Goal: Task Accomplishment & Management: Use online tool/utility

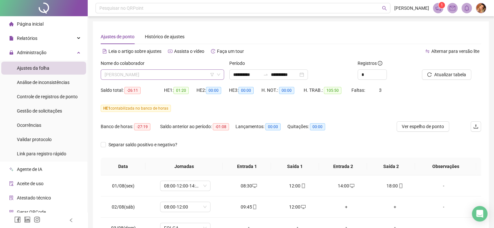
click at [173, 76] on span "[PERSON_NAME]" at bounding box center [163, 75] width 116 height 10
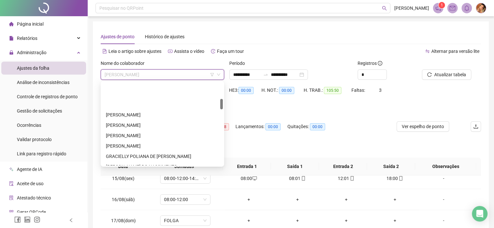
scroll to position [130, 0]
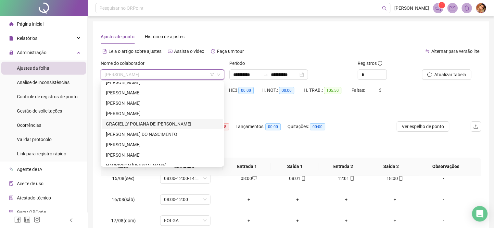
click at [127, 122] on div "GRACIELLY POLIANA DE [PERSON_NAME]" at bounding box center [162, 123] width 113 height 7
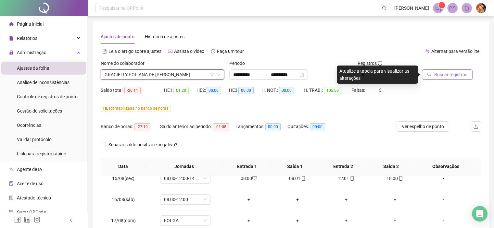
click at [456, 75] on span "Buscar registros" at bounding box center [450, 74] width 33 height 7
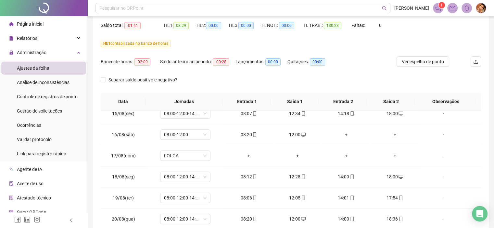
scroll to position [121, 0]
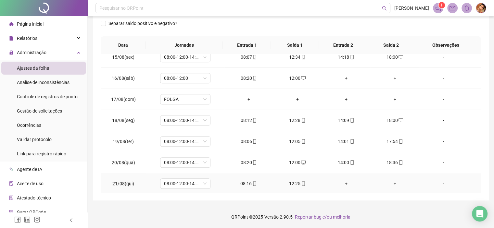
click at [253, 182] on icon "mobile" at bounding box center [254, 183] width 3 height 5
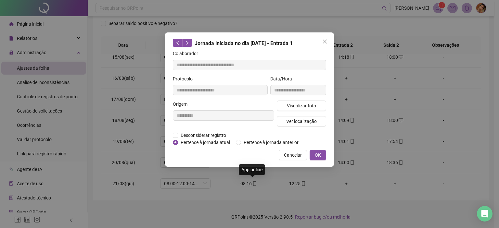
type input "**********"
click at [288, 109] on span "Visualizar foto" at bounding box center [301, 105] width 29 height 7
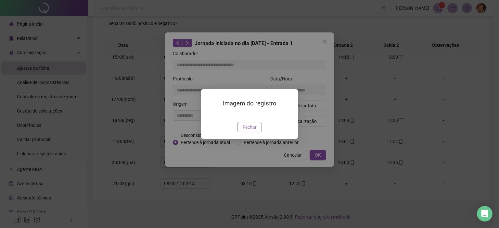
click at [245, 131] on span "Fechar" at bounding box center [249, 127] width 14 height 7
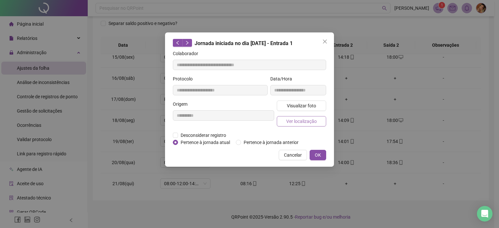
click at [293, 121] on span "Ver localização" at bounding box center [301, 121] width 31 height 7
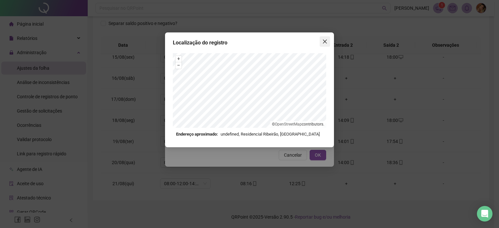
click at [324, 40] on icon "close" at bounding box center [324, 41] width 5 height 5
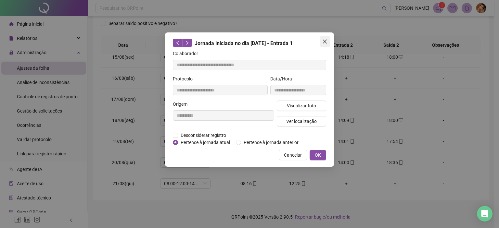
click at [324, 41] on icon "close" at bounding box center [325, 42] width 4 height 4
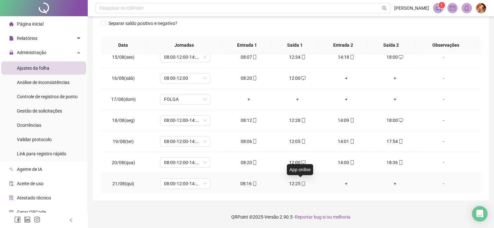
click at [301, 182] on icon "mobile" at bounding box center [303, 183] width 5 height 5
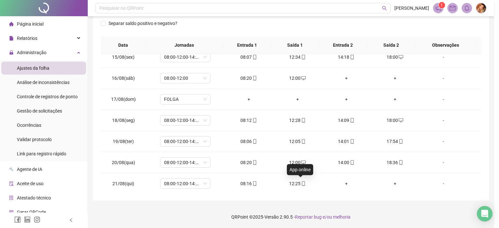
type input "**********"
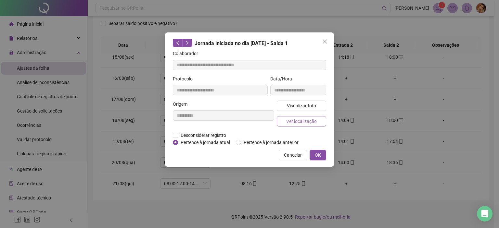
click at [298, 123] on span "Ver localização" at bounding box center [301, 121] width 31 height 7
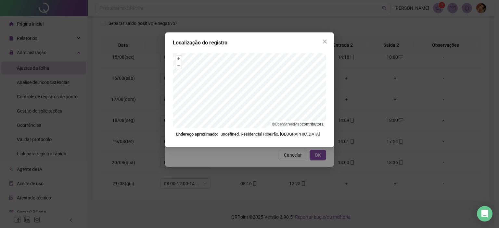
click at [323, 40] on icon "close" at bounding box center [324, 41] width 5 height 5
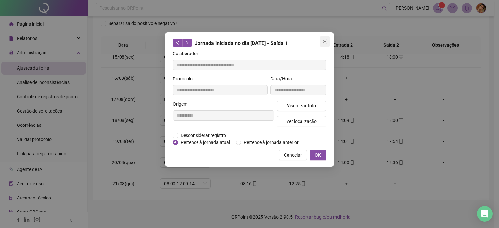
click at [323, 41] on icon "close" at bounding box center [324, 41] width 5 height 5
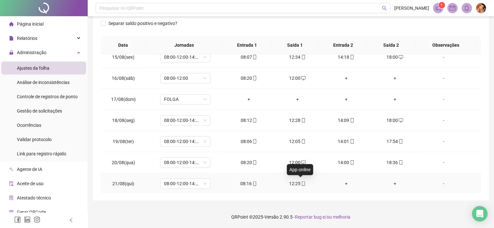
click at [300, 181] on span at bounding box center [302, 183] width 5 height 5
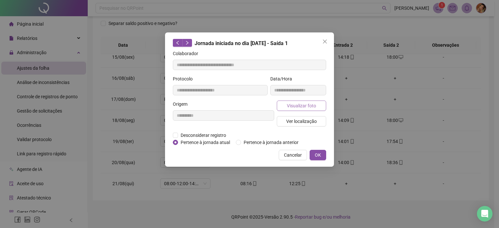
click at [299, 106] on span "Visualizar foto" at bounding box center [301, 105] width 29 height 7
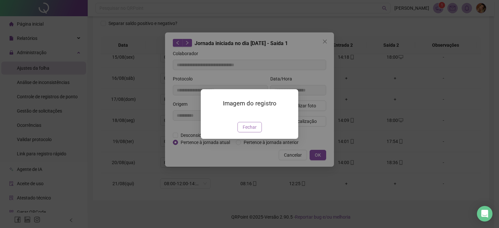
click at [253, 131] on span "Fechar" at bounding box center [249, 127] width 14 height 7
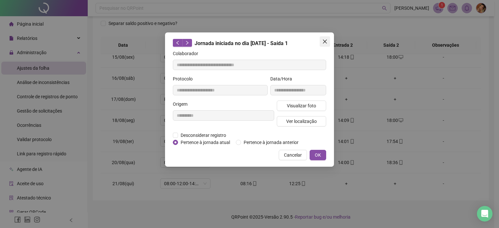
click at [324, 39] on icon "close" at bounding box center [324, 41] width 5 height 5
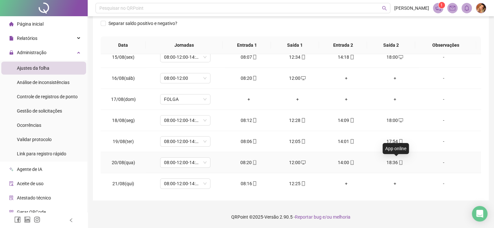
click at [399, 160] on icon "mobile" at bounding box center [400, 162] width 3 height 5
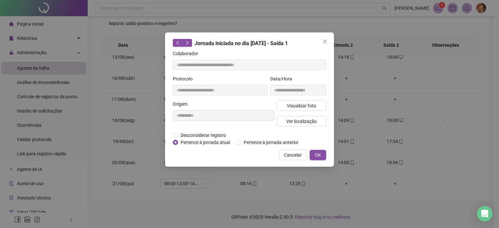
type input "**********"
click at [298, 105] on span "Visualizar foto" at bounding box center [301, 105] width 29 height 7
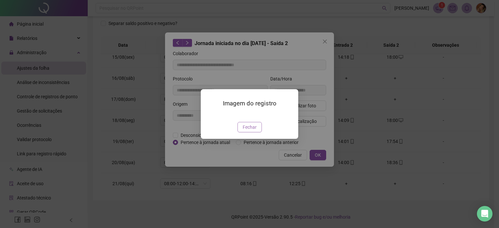
click at [251, 131] on span "Fechar" at bounding box center [249, 127] width 14 height 7
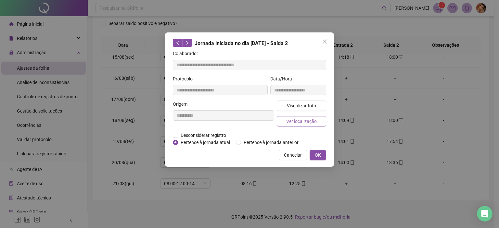
click at [294, 122] on span "Ver localização" at bounding box center [301, 121] width 31 height 7
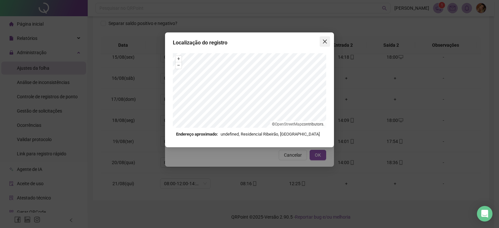
click at [325, 41] on icon "close" at bounding box center [325, 42] width 4 height 4
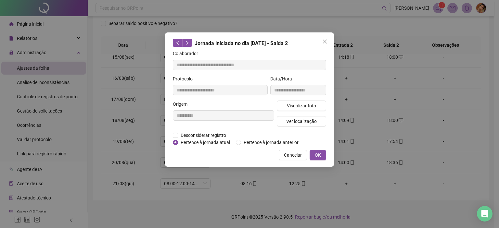
click at [325, 41] on icon "close" at bounding box center [325, 42] width 4 height 4
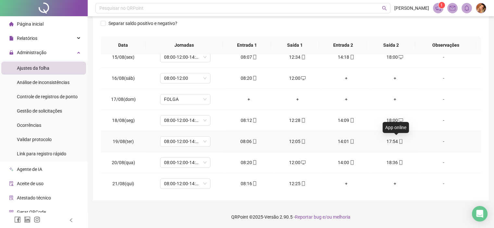
click at [398, 140] on icon "mobile" at bounding box center [400, 141] width 5 height 5
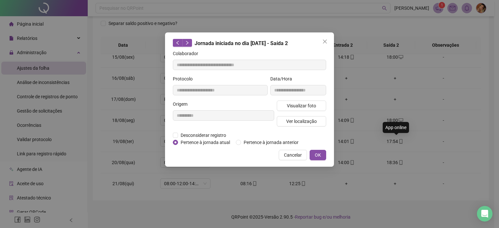
type input "**********"
click at [297, 105] on span "Visualizar foto" at bounding box center [301, 105] width 29 height 7
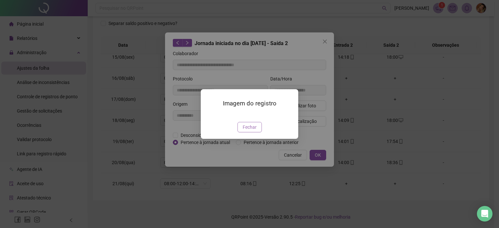
click at [252, 131] on span "Fechar" at bounding box center [249, 127] width 14 height 7
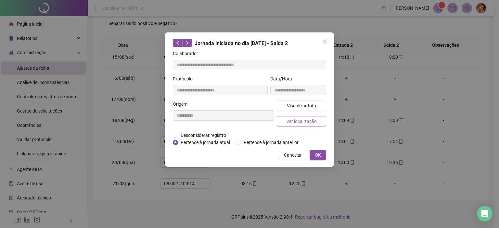
click at [298, 122] on span "Ver localização" at bounding box center [301, 121] width 31 height 7
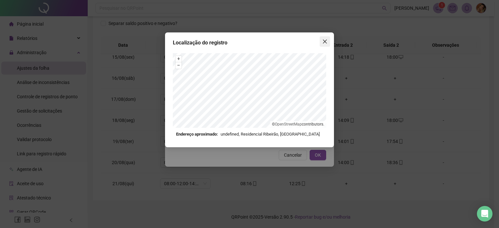
click at [323, 41] on icon "close" at bounding box center [324, 41] width 5 height 5
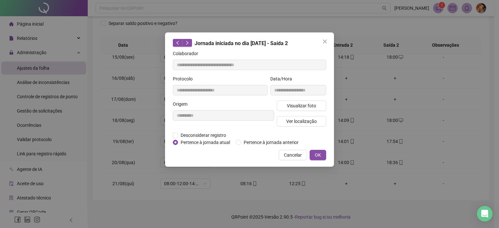
click at [323, 41] on icon "close" at bounding box center [324, 41] width 5 height 5
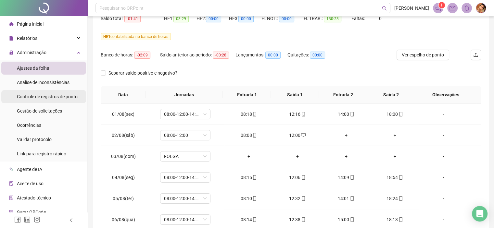
scroll to position [0, 0]
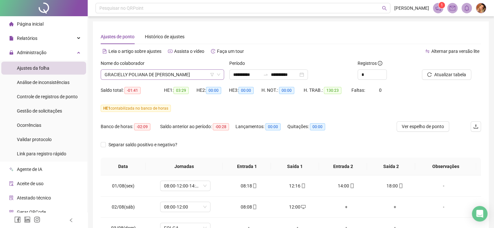
click at [192, 74] on span "GRACIELLY POLIANA DE [PERSON_NAME]" at bounding box center [163, 75] width 116 height 10
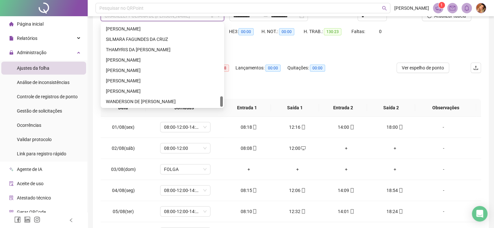
scroll to position [56, 0]
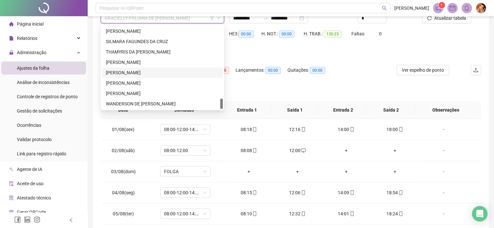
click at [126, 71] on div "[PERSON_NAME]" at bounding box center [162, 72] width 113 height 7
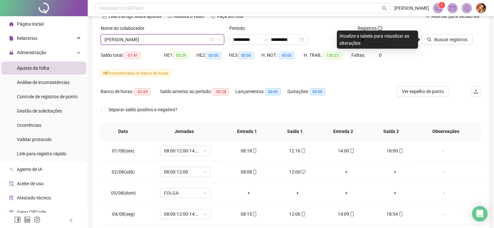
scroll to position [24, 0]
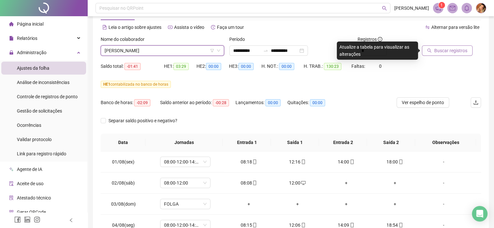
click at [446, 51] on span "Buscar registros" at bounding box center [450, 50] width 33 height 7
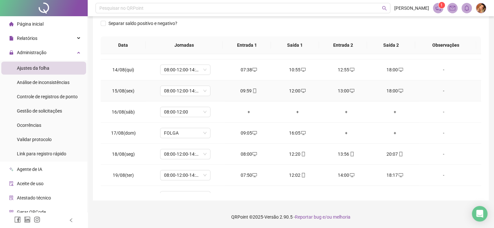
scroll to position [303, 0]
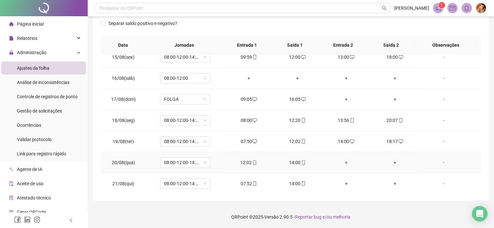
click at [343, 162] on div "+" at bounding box center [346, 162] width 38 height 7
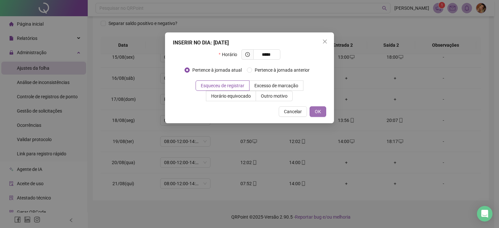
type input "*****"
click at [315, 111] on span "OK" at bounding box center [318, 111] width 6 height 7
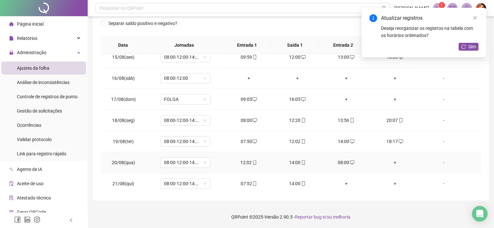
click at [390, 162] on div "+" at bounding box center [395, 162] width 38 height 7
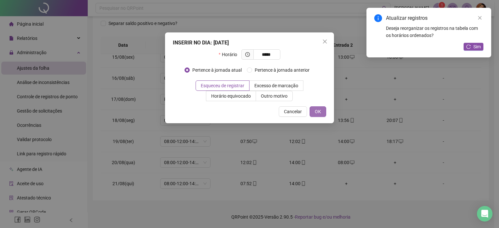
type input "*****"
click at [319, 109] on span "OK" at bounding box center [318, 111] width 6 height 7
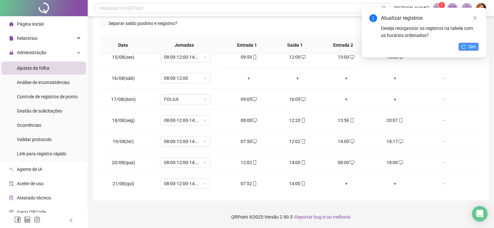
click at [467, 48] on button "Sim" at bounding box center [468, 47] width 20 height 8
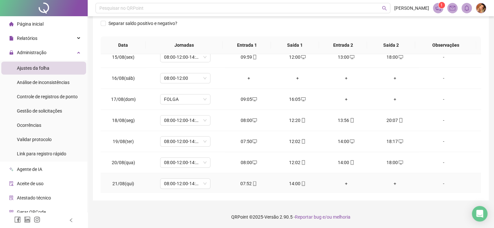
click at [342, 184] on div "+" at bounding box center [346, 183] width 38 height 7
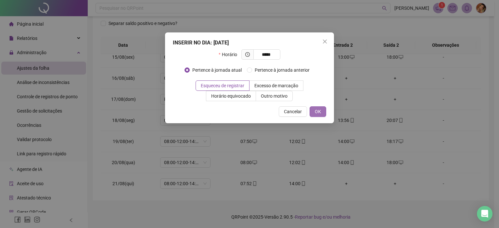
type input "*****"
click at [317, 111] on span "OK" at bounding box center [318, 111] width 6 height 7
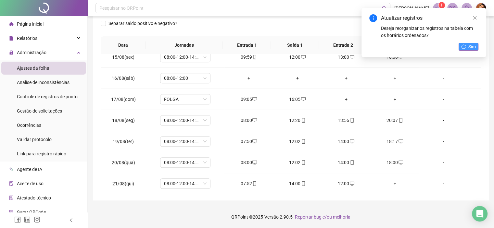
click at [469, 46] on span "Sim" at bounding box center [471, 46] width 7 height 7
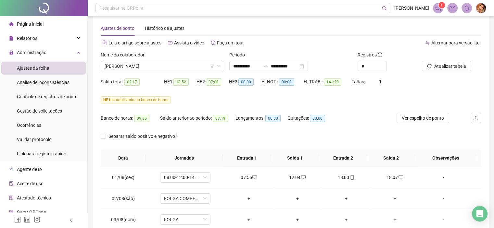
scroll to position [0, 0]
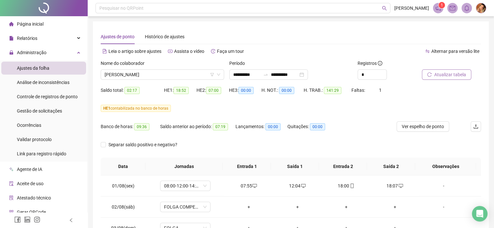
click at [448, 74] on span "Atualizar tabela" at bounding box center [450, 74] width 32 height 7
click at [164, 73] on span "[PERSON_NAME]" at bounding box center [163, 75] width 116 height 10
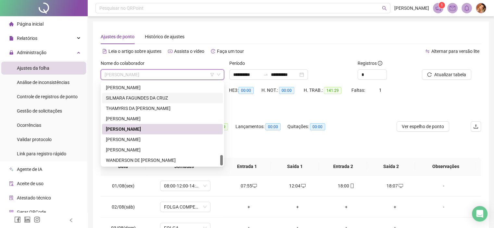
click at [132, 97] on div "SILMARA FAGUNDES DA CRUZ" at bounding box center [162, 97] width 113 height 7
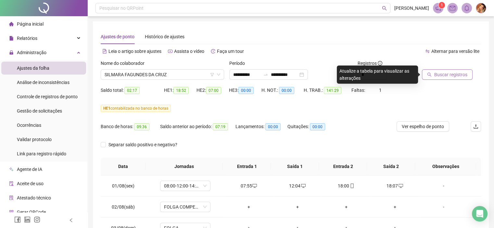
click at [438, 76] on span "Buscar registros" at bounding box center [450, 74] width 33 height 7
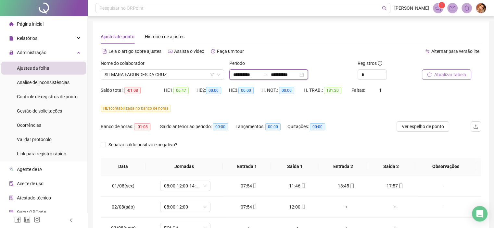
click at [260, 74] on input "**********" at bounding box center [246, 74] width 27 height 7
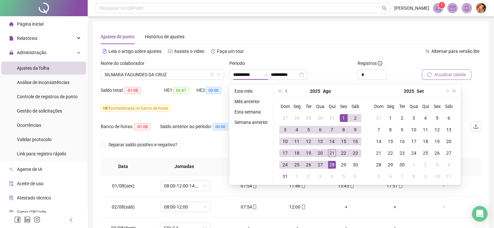
click at [286, 91] on span "prev-year" at bounding box center [286, 91] width 3 height 3
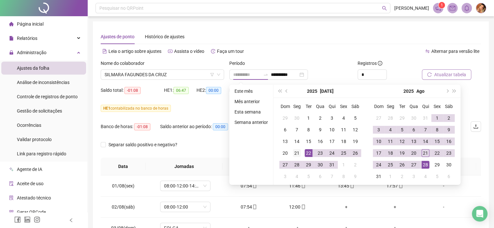
type input "**********"
click at [296, 152] on div "21" at bounding box center [297, 153] width 8 height 8
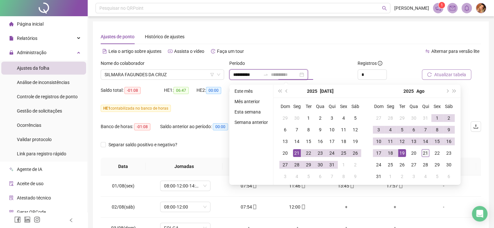
type input "**********"
click at [426, 153] on div "21" at bounding box center [425, 153] width 8 height 8
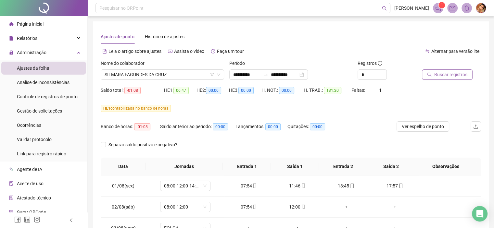
click at [447, 75] on span "Buscar registros" at bounding box center [450, 74] width 33 height 7
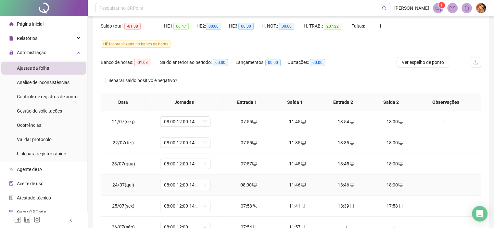
scroll to position [24, 0]
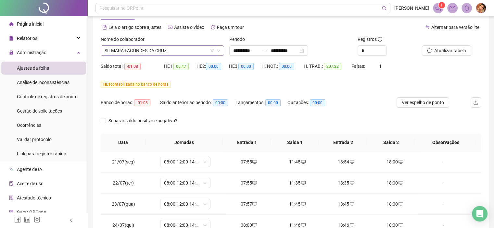
click at [174, 51] on span "SILMARA FAGUNDES DA CRUZ" at bounding box center [163, 51] width 116 height 10
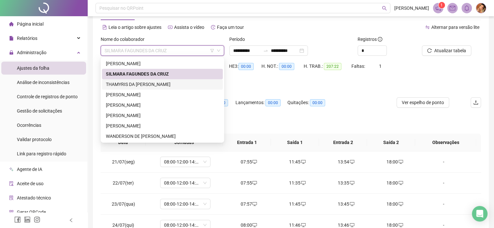
scroll to position [539, 0]
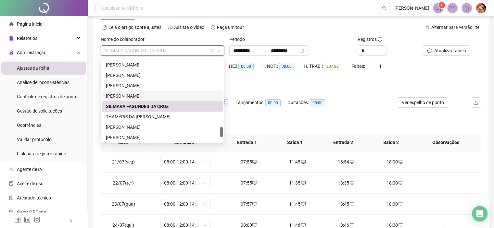
drag, startPoint x: 132, startPoint y: 93, endPoint x: 138, endPoint y: 92, distance: 6.0
click at [132, 93] on div "[PERSON_NAME]" at bounding box center [162, 96] width 113 height 7
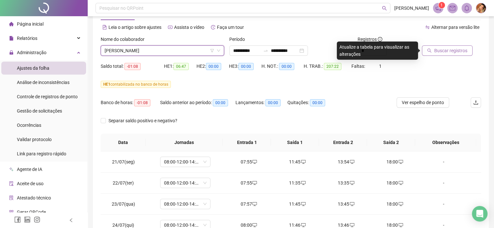
click at [452, 50] on span "Buscar registros" at bounding box center [450, 50] width 33 height 7
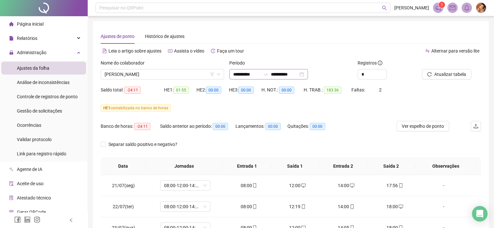
scroll to position [0, 0]
click at [169, 73] on span "[PERSON_NAME]" at bounding box center [163, 75] width 116 height 10
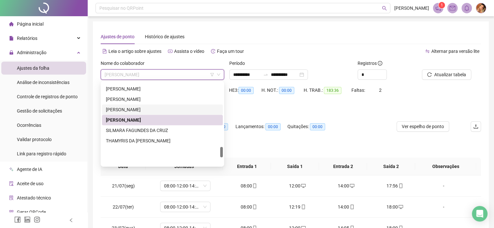
scroll to position [506, 0]
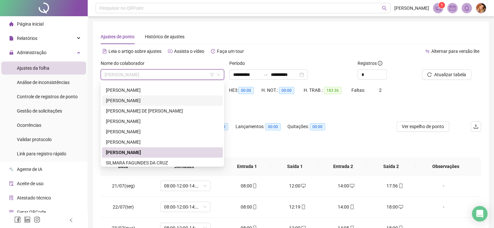
drag, startPoint x: 140, startPoint y: 100, endPoint x: 217, endPoint y: 87, distance: 78.0
click at [141, 100] on div "[PERSON_NAME]" at bounding box center [162, 100] width 113 height 7
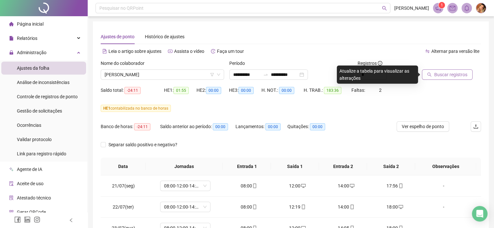
click at [442, 74] on span "Buscar registros" at bounding box center [450, 74] width 33 height 7
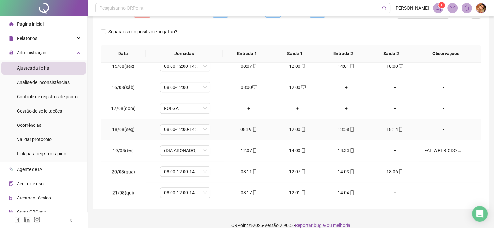
scroll to position [121, 0]
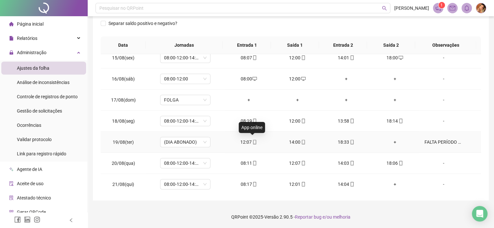
click at [252, 140] on icon "mobile" at bounding box center [254, 142] width 5 height 5
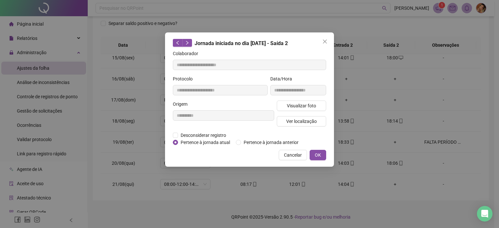
type input "**********"
click at [291, 105] on span "Visualizar foto" at bounding box center [301, 105] width 29 height 7
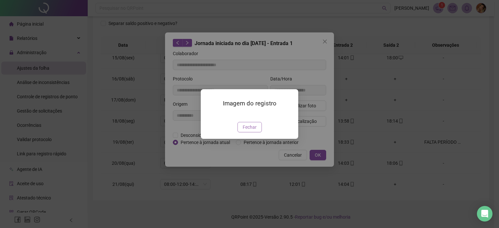
click at [248, 131] on span "Fechar" at bounding box center [249, 127] width 14 height 7
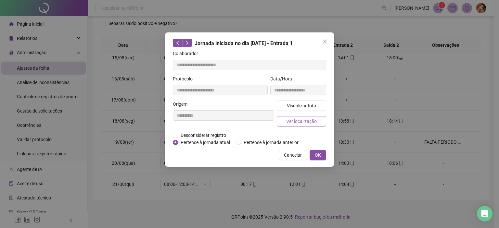
click at [310, 123] on span "Ver localização" at bounding box center [301, 121] width 31 height 7
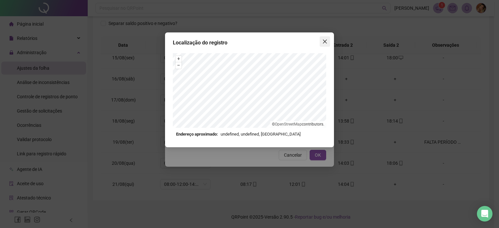
click at [326, 40] on icon "close" at bounding box center [325, 42] width 4 height 4
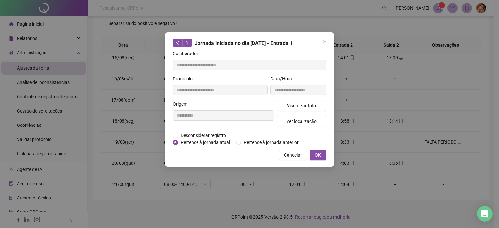
click at [326, 40] on icon "close" at bounding box center [325, 42] width 4 height 4
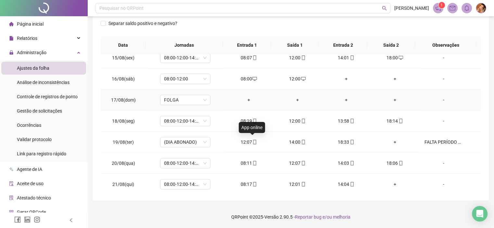
drag, startPoint x: 253, startPoint y: 140, endPoint x: 435, endPoint y: 90, distance: 189.0
click at [435, 90] on td "-" at bounding box center [450, 100] width 62 height 21
click at [252, 140] on icon "mobile" at bounding box center [254, 142] width 5 height 5
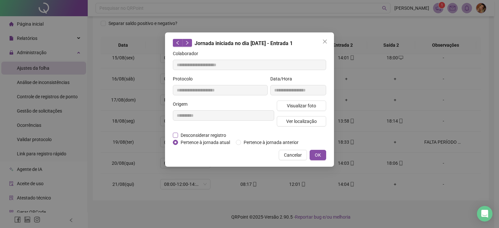
click at [214, 135] on span "Desconsiderar registro" at bounding box center [203, 135] width 51 height 7
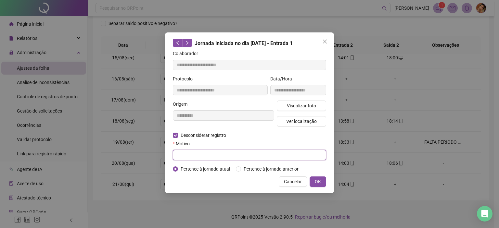
click at [197, 153] on input "text" at bounding box center [249, 155] width 153 height 10
type input "****"
click at [322, 181] on button "OK" at bounding box center [317, 182] width 17 height 10
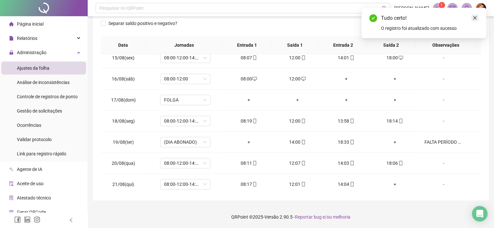
click at [474, 19] on icon "close" at bounding box center [475, 18] width 4 height 4
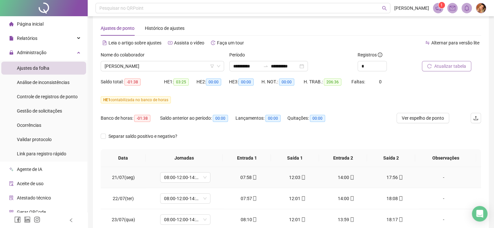
scroll to position [0, 0]
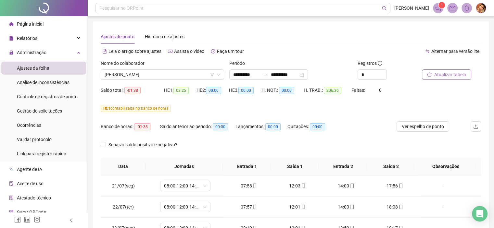
click at [442, 75] on span "Atualizar tabela" at bounding box center [450, 74] width 32 height 7
click at [177, 73] on span "[PERSON_NAME]" at bounding box center [163, 75] width 116 height 10
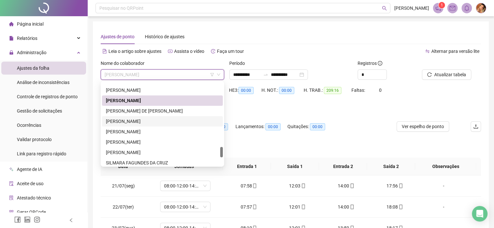
scroll to position [474, 0]
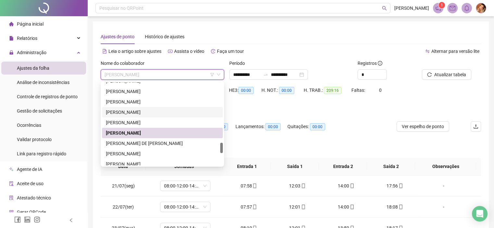
click at [141, 114] on div "[PERSON_NAME]" at bounding box center [162, 112] width 113 height 7
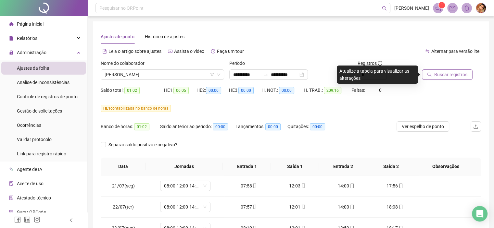
click at [447, 71] on span "Buscar registros" at bounding box center [450, 74] width 33 height 7
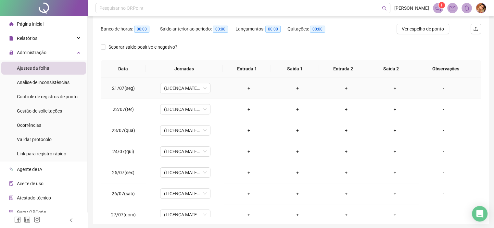
scroll to position [0, 0]
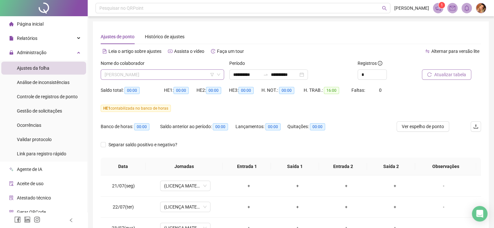
click at [165, 76] on span "[PERSON_NAME]" at bounding box center [163, 75] width 116 height 10
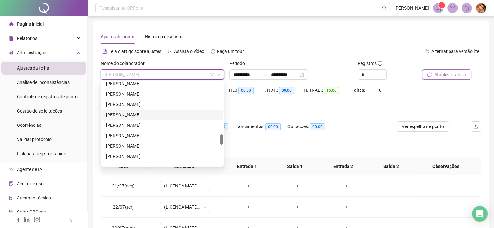
scroll to position [377, 0]
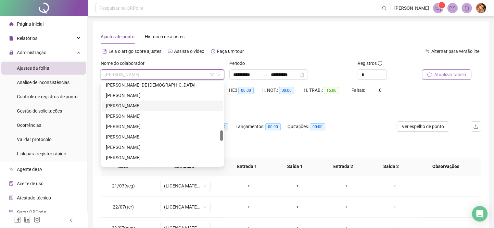
click at [142, 105] on div "[PERSON_NAME]" at bounding box center [162, 105] width 113 height 7
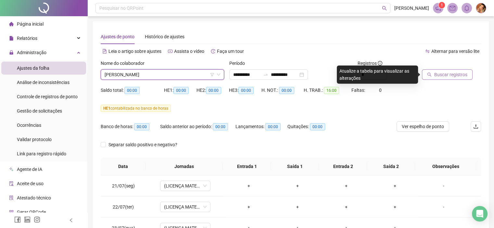
click at [447, 76] on span "Buscar registros" at bounding box center [450, 74] width 33 height 7
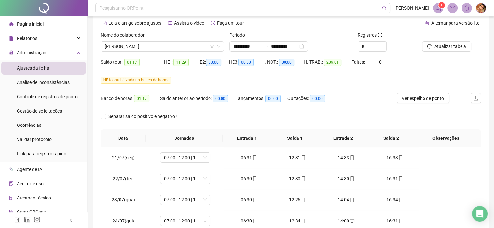
scroll to position [0, 0]
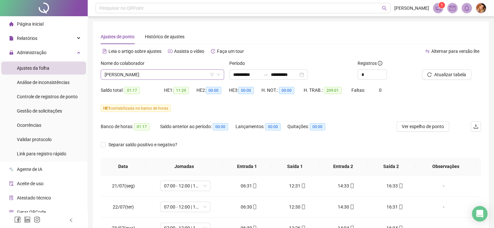
click at [186, 75] on span "[PERSON_NAME]" at bounding box center [163, 75] width 116 height 10
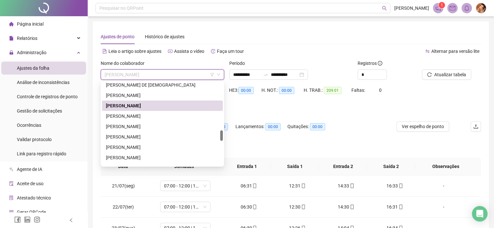
scroll to position [344, 0]
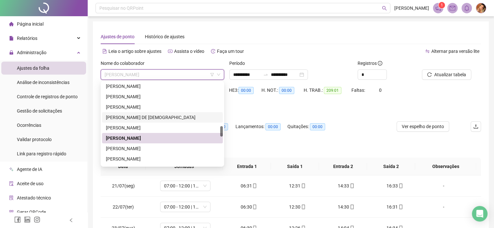
click at [138, 118] on div "[PERSON_NAME] DE [DEMOGRAPHIC_DATA]" at bounding box center [162, 117] width 113 height 7
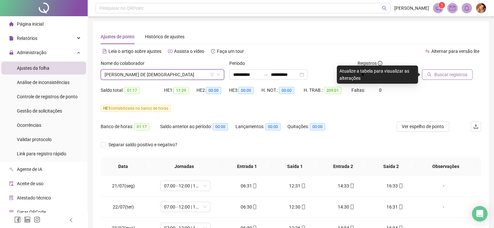
click at [447, 76] on span "Buscar registros" at bounding box center [450, 74] width 33 height 7
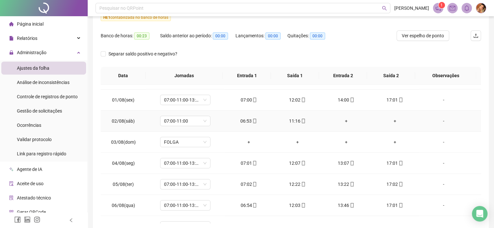
scroll to position [260, 0]
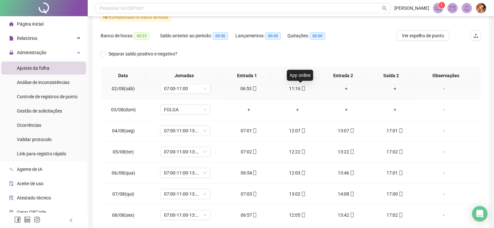
click at [302, 89] on icon "mobile" at bounding box center [303, 88] width 3 height 5
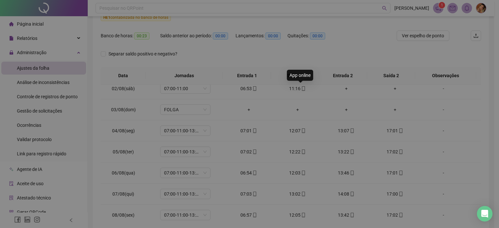
type input "**********"
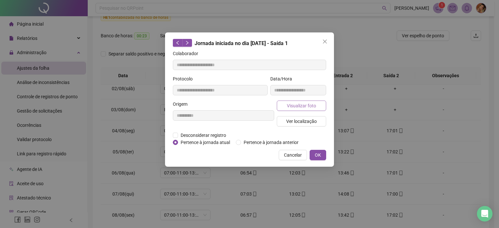
click at [296, 103] on span "Visualizar foto" at bounding box center [301, 105] width 29 height 7
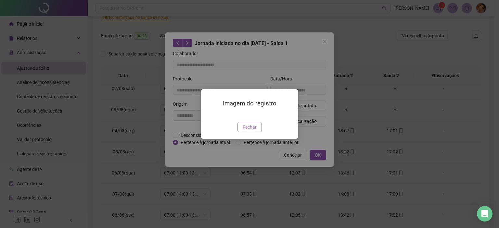
click at [245, 131] on span "Fechar" at bounding box center [249, 127] width 14 height 7
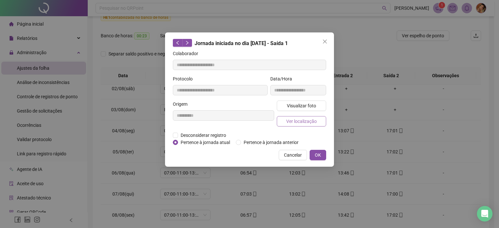
click at [299, 121] on span "Ver localização" at bounding box center [301, 121] width 31 height 7
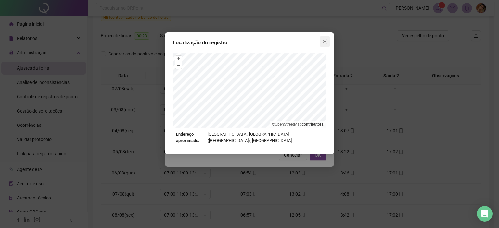
click at [322, 43] on icon "close" at bounding box center [324, 41] width 5 height 5
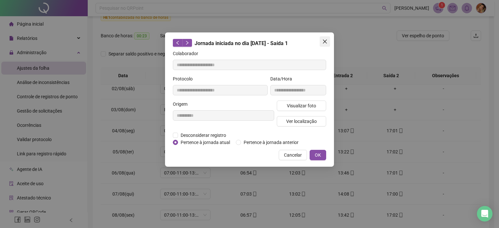
click at [323, 43] on icon "close" at bounding box center [325, 42] width 4 height 4
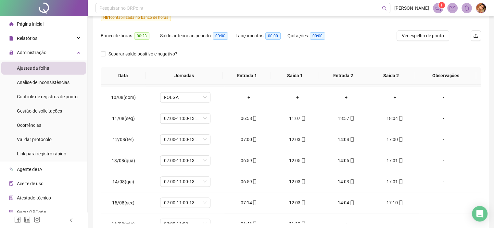
scroll to position [422, 0]
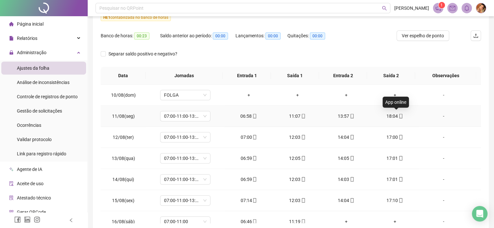
click at [398, 114] on icon "mobile" at bounding box center [400, 116] width 5 height 5
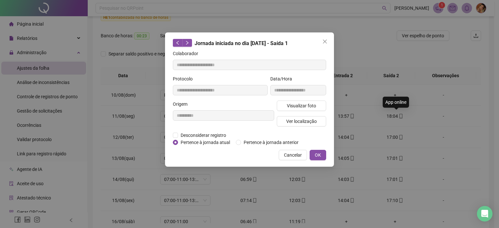
type input "**********"
click at [307, 105] on span "Visualizar foto" at bounding box center [301, 105] width 29 height 7
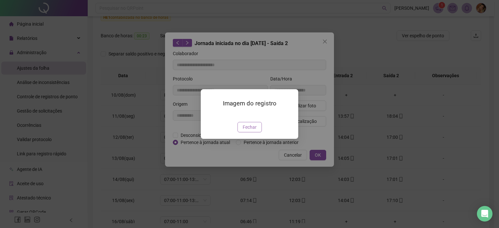
click at [247, 131] on span "Fechar" at bounding box center [249, 127] width 14 height 7
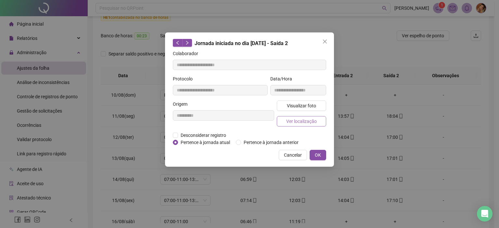
click at [306, 120] on span "Ver localização" at bounding box center [301, 121] width 31 height 7
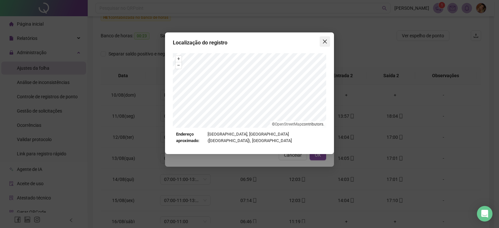
click at [324, 40] on icon "close" at bounding box center [325, 42] width 4 height 4
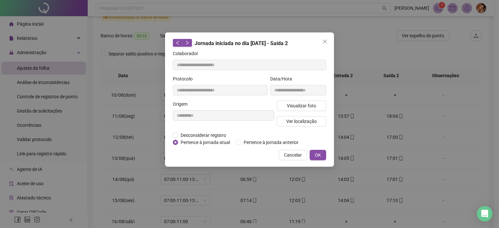
click at [324, 40] on icon "close" at bounding box center [325, 42] width 4 height 4
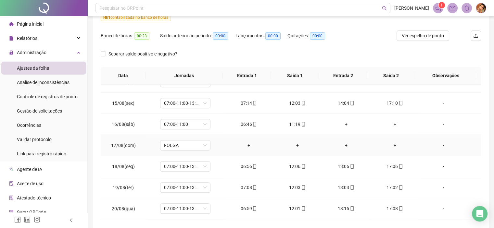
scroll to position [534, 0]
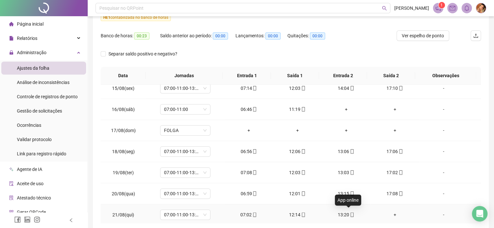
click at [349, 212] on span at bounding box center [351, 214] width 5 height 5
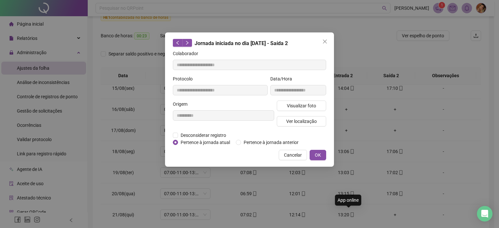
type input "**********"
click at [299, 123] on span "Ver localização" at bounding box center [301, 121] width 31 height 7
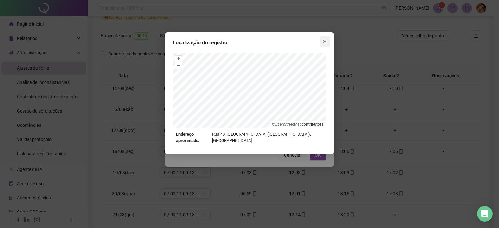
click at [325, 43] on icon "close" at bounding box center [324, 41] width 5 height 5
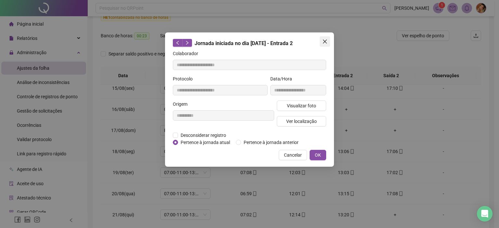
click at [324, 41] on icon "close" at bounding box center [324, 41] width 5 height 5
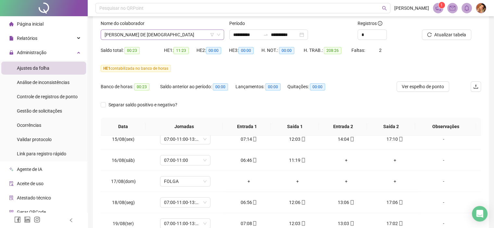
scroll to position [0, 0]
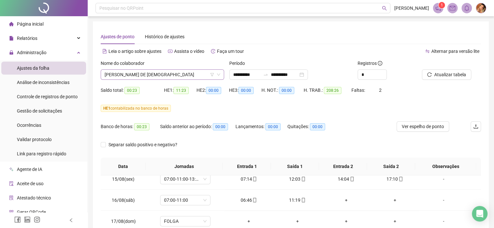
click at [161, 75] on span "[PERSON_NAME] DE [DEMOGRAPHIC_DATA]" at bounding box center [163, 75] width 116 height 10
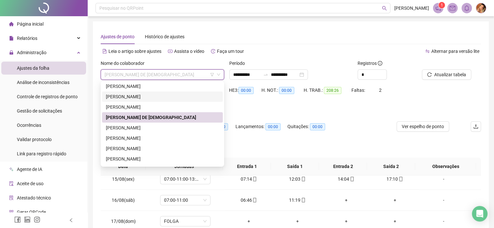
click at [139, 97] on div "[PERSON_NAME]" at bounding box center [162, 96] width 113 height 7
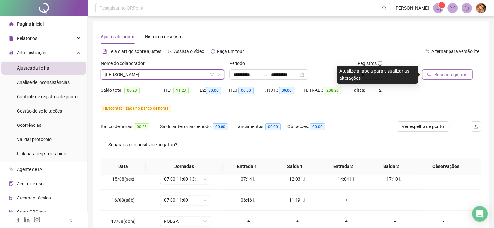
click at [443, 75] on span "Buscar registros" at bounding box center [450, 74] width 33 height 7
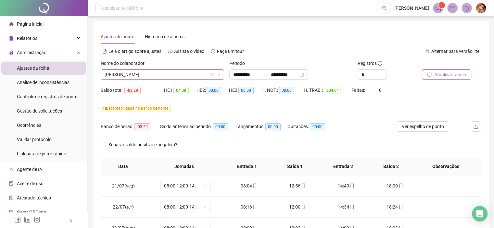
click at [172, 74] on span "[PERSON_NAME]" at bounding box center [163, 75] width 116 height 10
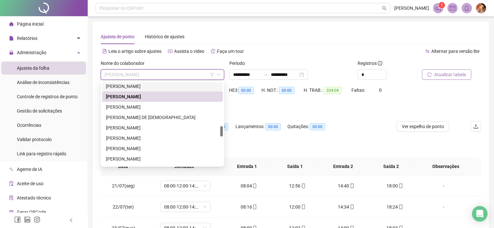
click at [147, 86] on div "[PERSON_NAME]" at bounding box center [162, 86] width 113 height 7
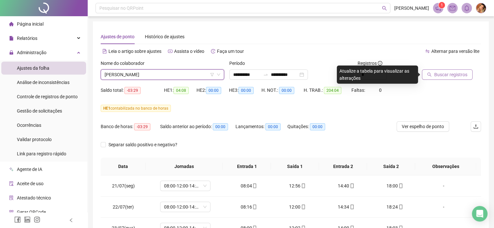
click at [436, 76] on span "Buscar registros" at bounding box center [450, 74] width 33 height 7
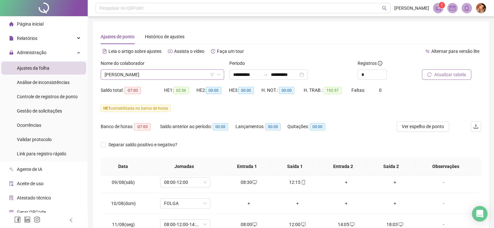
click at [175, 74] on span "[PERSON_NAME]" at bounding box center [163, 75] width 116 height 10
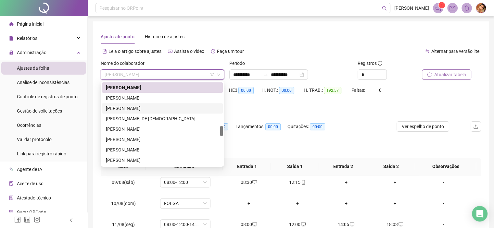
scroll to position [278, 0]
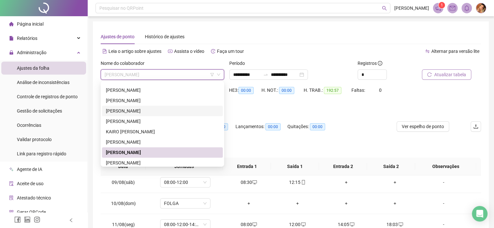
click at [126, 112] on div "[PERSON_NAME]" at bounding box center [162, 110] width 113 height 7
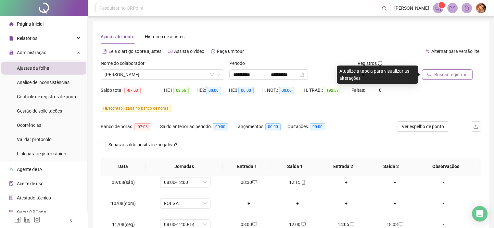
click at [441, 74] on span "Buscar registros" at bounding box center [450, 74] width 33 height 7
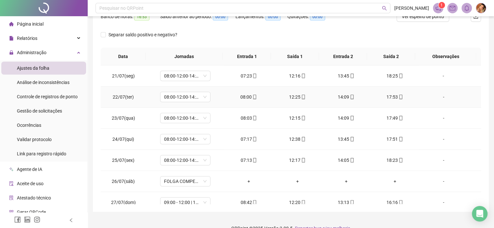
scroll to position [0, 0]
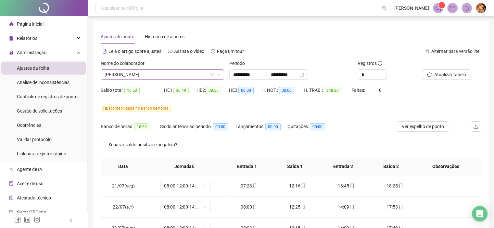
click at [183, 73] on span "[PERSON_NAME]" at bounding box center [163, 75] width 116 height 10
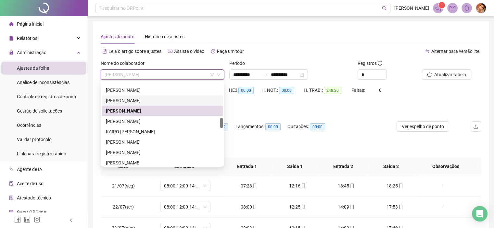
click at [139, 101] on div "[PERSON_NAME]" at bounding box center [162, 100] width 113 height 7
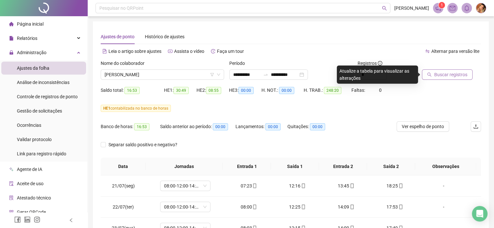
click at [445, 75] on span "Buscar registros" at bounding box center [450, 74] width 33 height 7
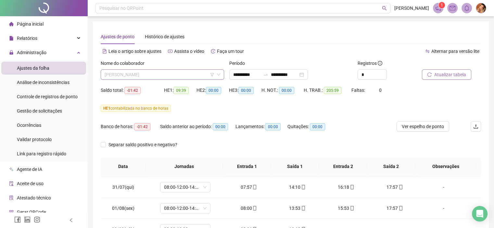
click at [166, 74] on span "[PERSON_NAME]" at bounding box center [163, 75] width 116 height 10
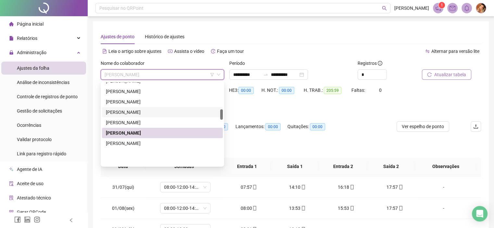
scroll to position [213, 0]
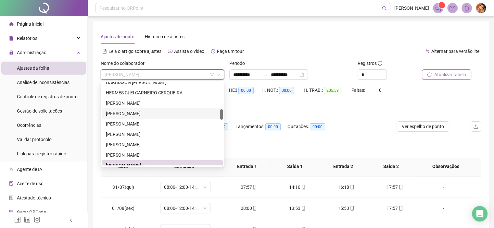
click at [129, 113] on div "[PERSON_NAME]" at bounding box center [162, 113] width 113 height 7
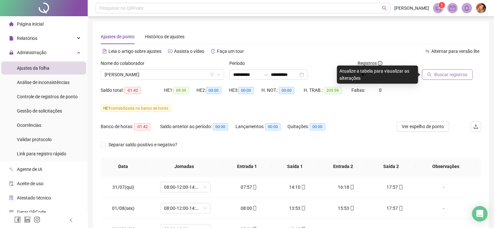
click at [456, 75] on span "Buscar registros" at bounding box center [450, 74] width 33 height 7
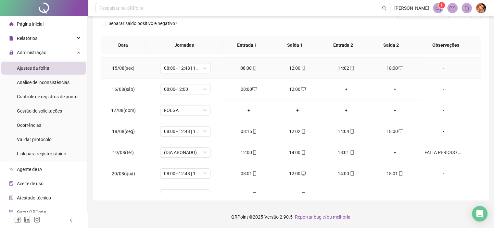
scroll to position [534, 0]
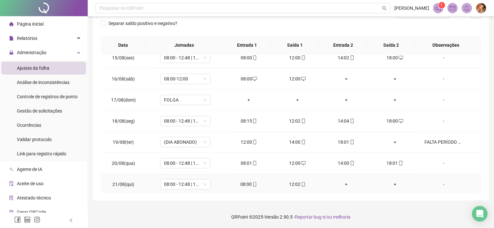
click at [342, 182] on div "+" at bounding box center [346, 184] width 38 height 7
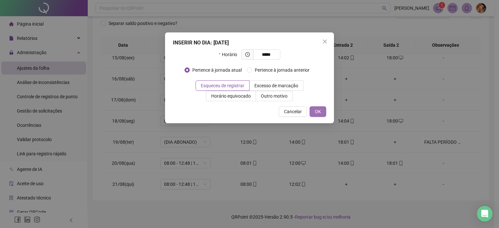
type input "*****"
click at [316, 109] on span "OK" at bounding box center [318, 111] width 6 height 7
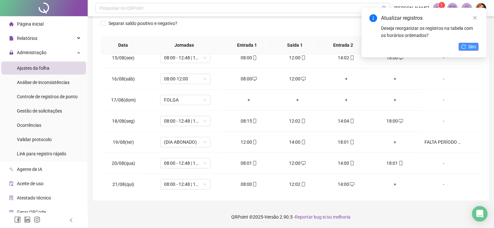
click at [470, 47] on span "Sim" at bounding box center [471, 46] width 7 height 7
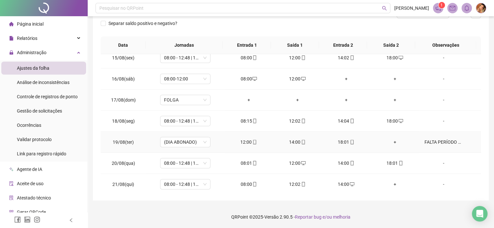
click at [424, 140] on div "FALTA PERÍODO MATUTINO" at bounding box center [443, 142] width 38 height 7
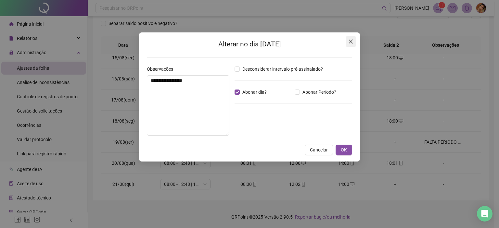
click at [351, 41] on icon "close" at bounding box center [350, 41] width 5 height 5
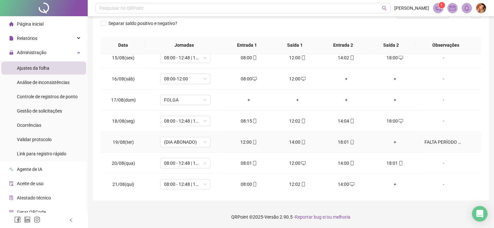
click at [253, 141] on icon "mobile" at bounding box center [254, 142] width 5 height 5
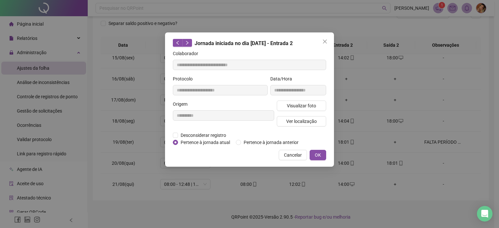
type input "**********"
click at [291, 106] on span "Visualizar foto" at bounding box center [301, 105] width 29 height 7
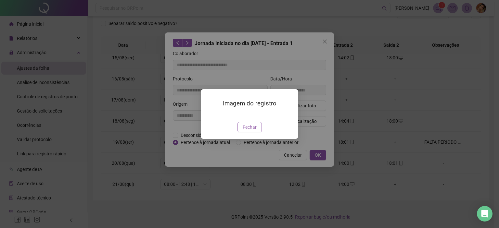
click at [251, 131] on span "Fechar" at bounding box center [249, 127] width 14 height 7
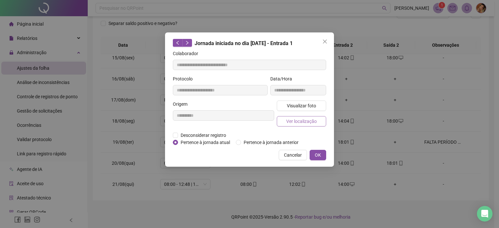
click at [305, 121] on span "Ver localização" at bounding box center [301, 121] width 31 height 7
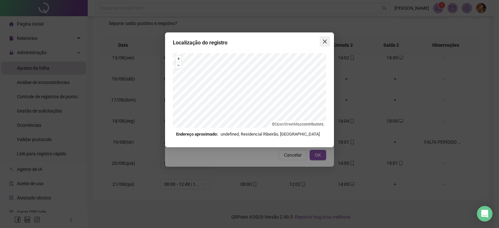
click at [324, 40] on icon "close" at bounding box center [324, 41] width 5 height 5
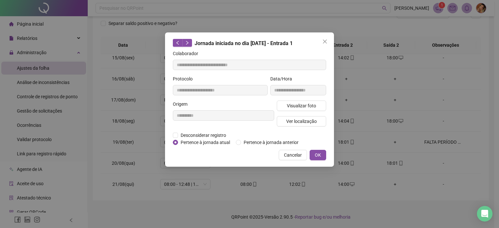
click at [324, 40] on icon "close" at bounding box center [324, 41] width 5 height 5
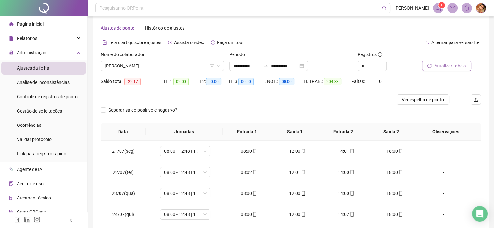
scroll to position [0, 0]
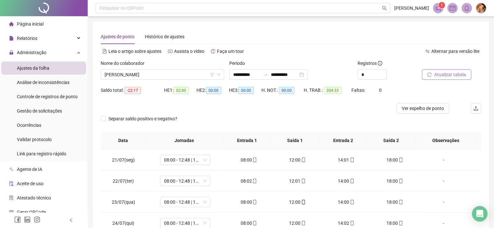
click at [452, 75] on span "Atualizar tabela" at bounding box center [450, 74] width 32 height 7
click at [190, 74] on span "[PERSON_NAME]" at bounding box center [163, 75] width 116 height 10
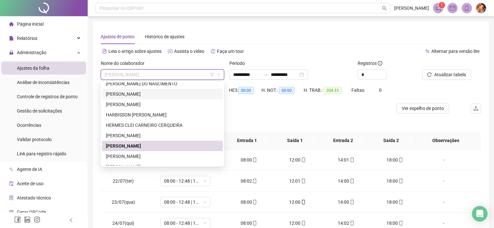
scroll to position [148, 0]
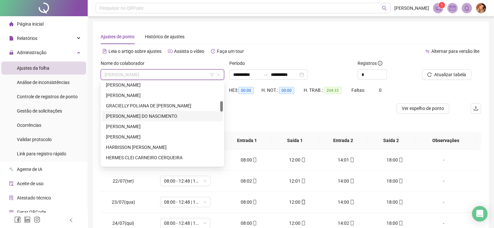
click at [133, 115] on div "[PERSON_NAME] DO NASCIMENTO" at bounding box center [162, 116] width 113 height 7
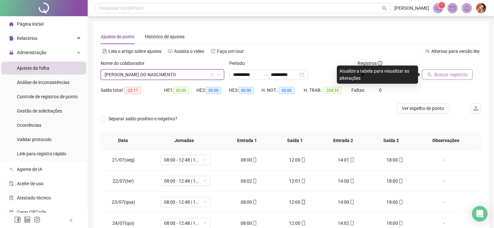
click at [442, 74] on span "Buscar registros" at bounding box center [450, 74] width 33 height 7
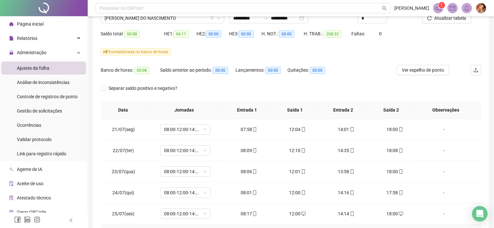
scroll to position [0, 0]
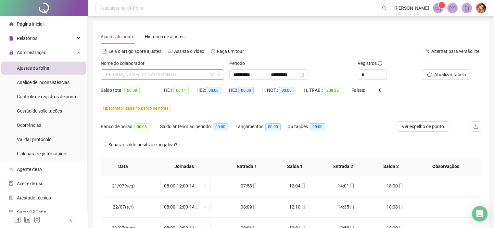
click at [202, 74] on span "[PERSON_NAME] DO NASCIMENTO" at bounding box center [163, 75] width 116 height 10
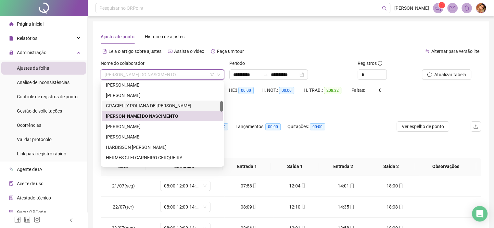
click at [148, 107] on div "GRACIELLY POLIANA DE [PERSON_NAME]" at bounding box center [162, 105] width 113 height 7
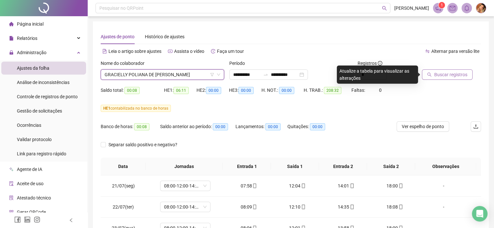
click at [433, 73] on button "Buscar registros" at bounding box center [447, 74] width 51 height 10
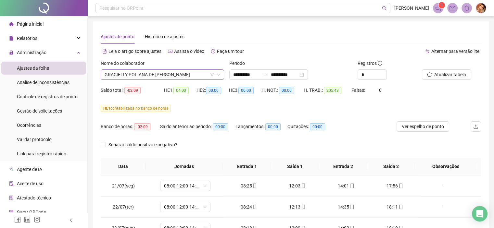
click at [195, 74] on span "GRACIELLY POLIANA DE [PERSON_NAME]" at bounding box center [163, 75] width 116 height 10
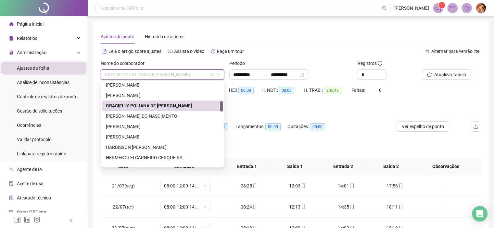
scroll to position [116, 0]
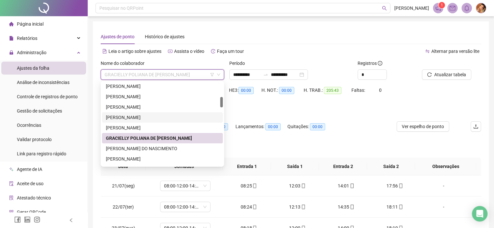
click at [136, 116] on div "[PERSON_NAME]" at bounding box center [162, 117] width 113 height 7
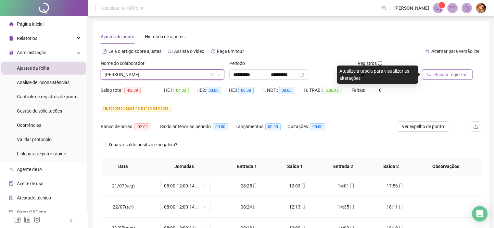
click at [446, 71] on span "Buscar registros" at bounding box center [450, 74] width 33 height 7
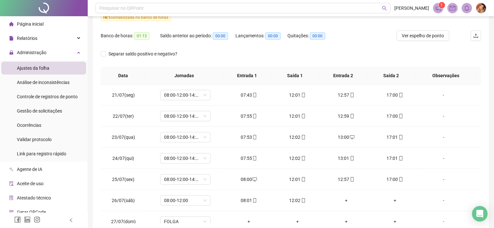
scroll to position [121, 0]
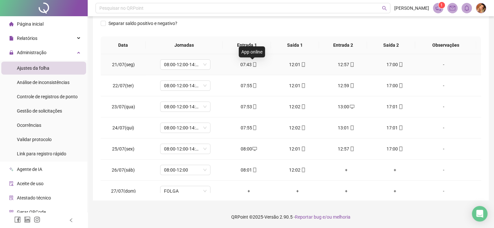
click at [252, 62] on span at bounding box center [254, 64] width 5 height 5
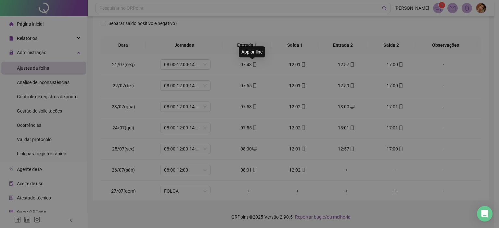
type input "**********"
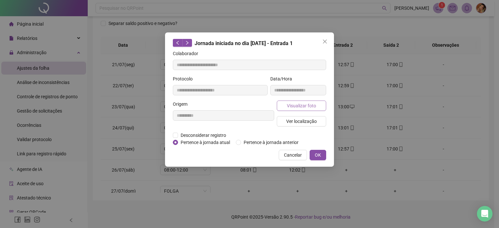
click at [294, 105] on span "Visualizar foto" at bounding box center [301, 105] width 29 height 7
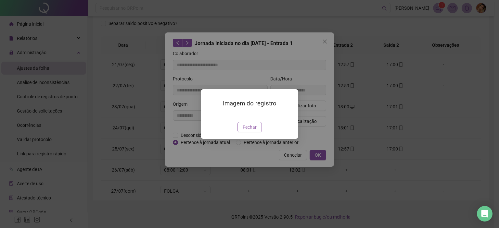
click at [249, 131] on span "Fechar" at bounding box center [249, 127] width 14 height 7
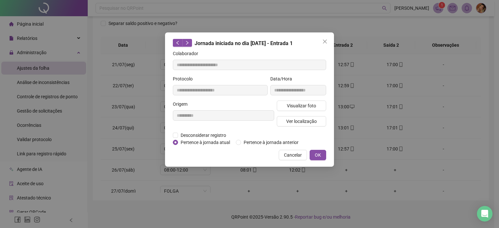
click at [325, 40] on icon "close" at bounding box center [324, 41] width 5 height 5
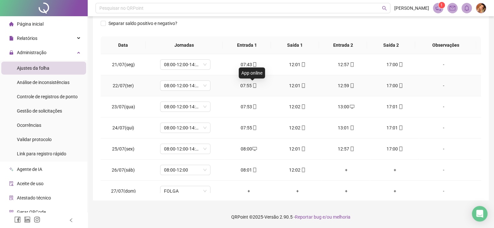
click at [253, 85] on icon "mobile" at bounding box center [254, 85] width 5 height 5
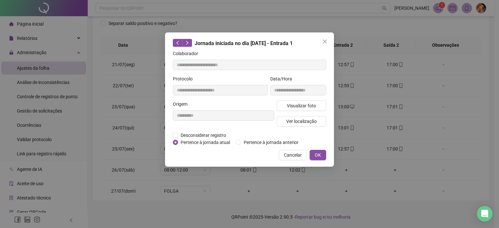
type input "**********"
click at [292, 105] on span "Visualizar foto" at bounding box center [301, 105] width 29 height 7
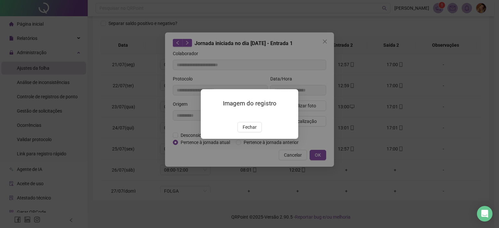
drag, startPoint x: 245, startPoint y: 164, endPoint x: 252, endPoint y: 153, distance: 13.1
click at [245, 131] on span "Fechar" at bounding box center [249, 127] width 14 height 7
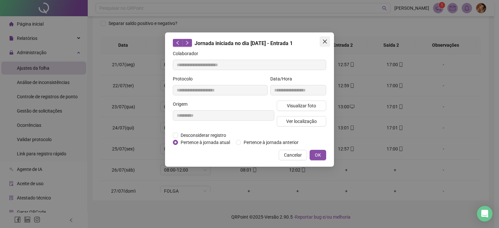
click at [326, 38] on button "Close" at bounding box center [324, 41] width 10 height 10
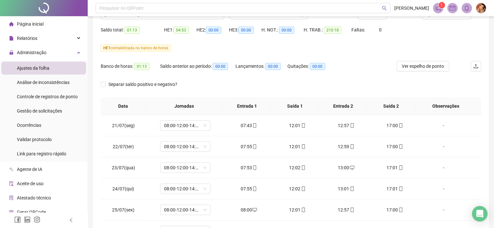
scroll to position [0, 0]
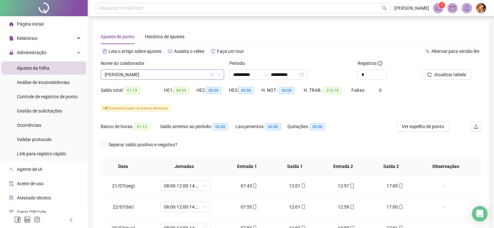
click at [181, 74] on span "[PERSON_NAME]" at bounding box center [163, 75] width 116 height 10
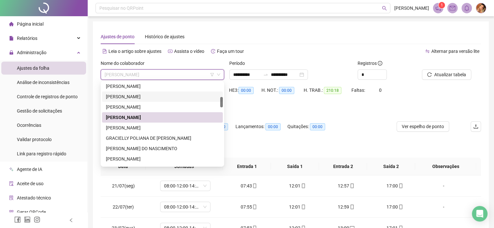
click at [139, 96] on div "[PERSON_NAME]" at bounding box center [162, 96] width 113 height 7
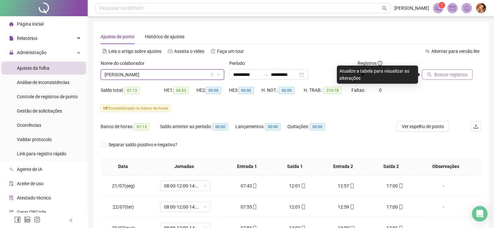
click at [445, 74] on span "Buscar registros" at bounding box center [450, 74] width 33 height 7
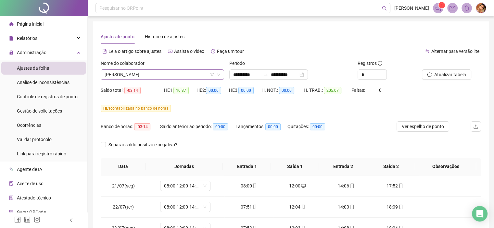
click at [179, 72] on span "[PERSON_NAME]" at bounding box center [163, 75] width 116 height 10
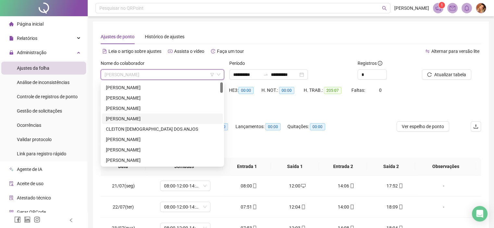
click at [125, 120] on div "[PERSON_NAME]" at bounding box center [162, 118] width 113 height 7
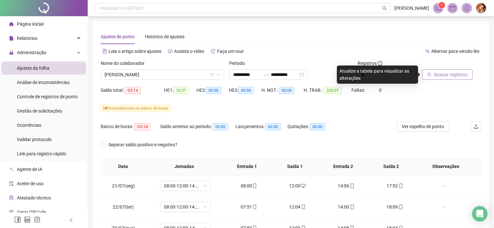
click at [444, 70] on button "Buscar registros" at bounding box center [447, 74] width 51 height 10
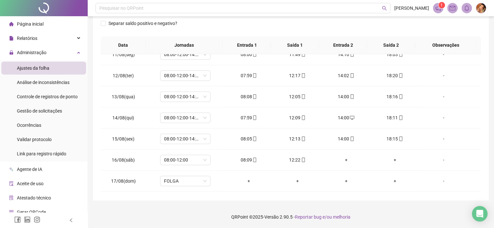
scroll to position [437, 0]
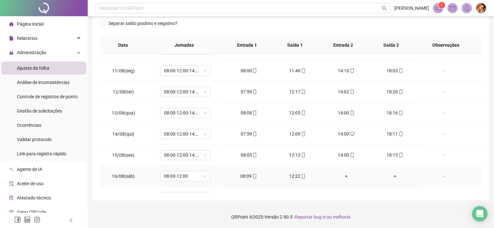
click at [301, 175] on icon "mobile" at bounding box center [303, 176] width 5 height 5
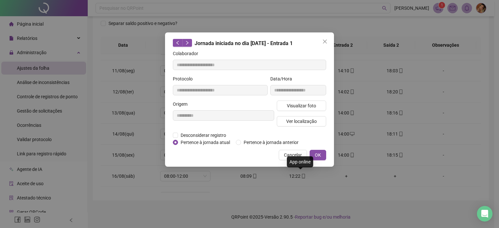
type input "**********"
click at [299, 106] on span "Visualizar foto" at bounding box center [301, 105] width 29 height 7
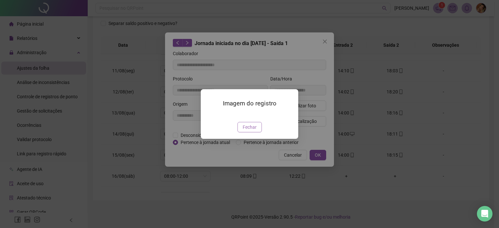
click at [251, 131] on span "Fechar" at bounding box center [249, 127] width 14 height 7
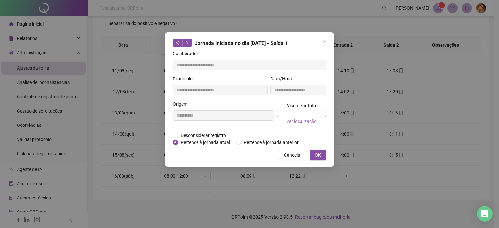
click at [303, 121] on span "Ver localização" at bounding box center [301, 121] width 31 height 7
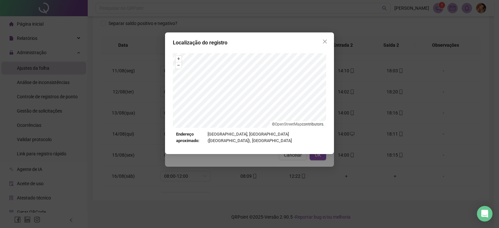
click at [324, 35] on div "Localização do registro + – ⇧ › © OpenStreetMap contributors. Endereço aproxima…" at bounding box center [249, 93] width 169 height 122
click at [325, 39] on icon "close" at bounding box center [324, 41] width 5 height 5
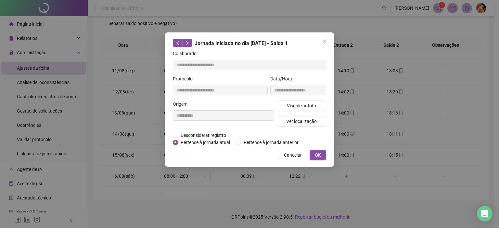
click at [325, 39] on icon "close" at bounding box center [324, 41] width 5 height 5
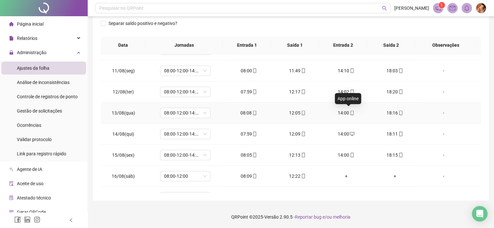
click at [350, 111] on icon "mobile" at bounding box center [352, 113] width 5 height 5
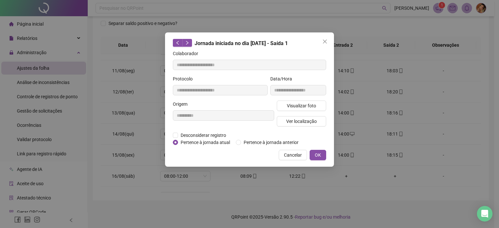
type input "**********"
click at [295, 105] on span "Visualizar foto" at bounding box center [301, 105] width 29 height 7
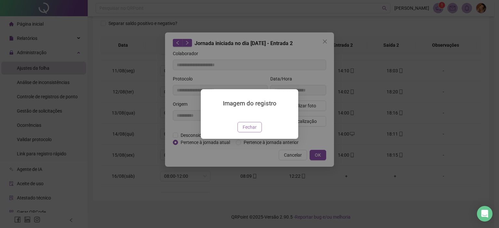
click at [248, 131] on span "Fechar" at bounding box center [249, 127] width 14 height 7
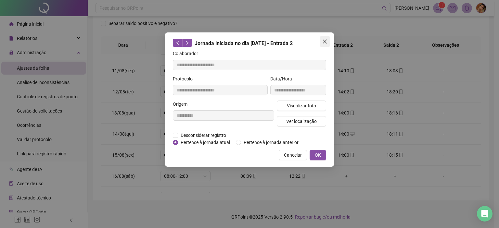
click at [325, 42] on icon "close" at bounding box center [324, 41] width 5 height 5
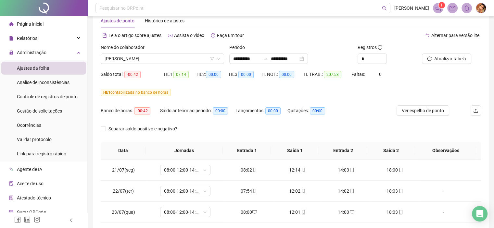
scroll to position [0, 0]
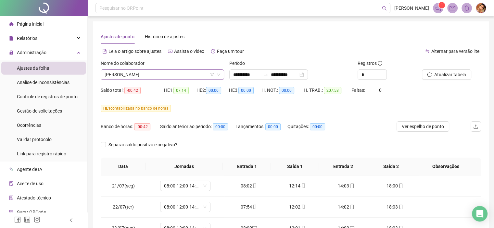
click at [179, 75] on span "[PERSON_NAME]" at bounding box center [163, 75] width 116 height 10
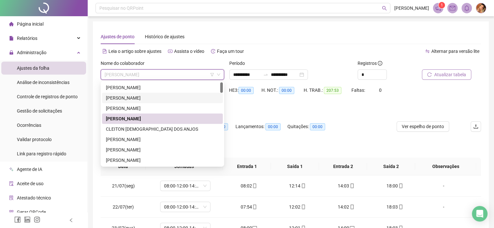
click at [453, 74] on span "Atualizar tabela" at bounding box center [450, 74] width 32 height 7
